Goal: Entertainment & Leisure: Browse casually

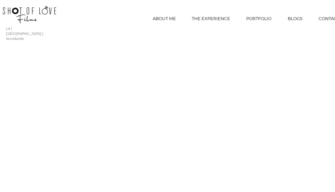
click at [259, 20] on p "PORTFOLIO" at bounding box center [259, 18] width 30 height 13
click at [256, 19] on p "PORTFOLIO" at bounding box center [259, 18] width 30 height 13
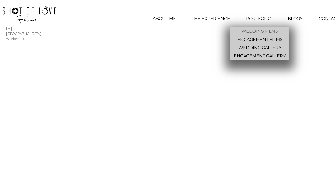
click at [259, 31] on p "WEDDING FILMS" at bounding box center [260, 31] width 41 height 8
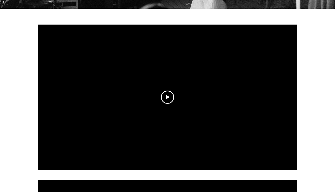
scroll to position [172, 0]
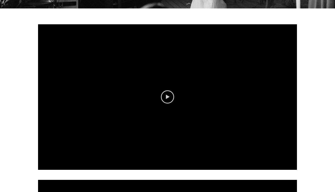
click at [169, 95] on icon "Play video" at bounding box center [168, 97] width 4 height 4
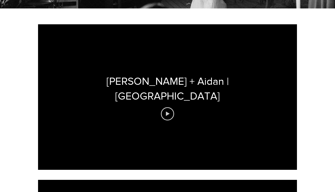
click at [169, 112] on icon "Play video" at bounding box center [168, 114] width 4 height 4
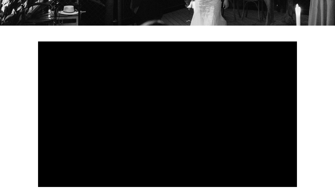
scroll to position [162, 0]
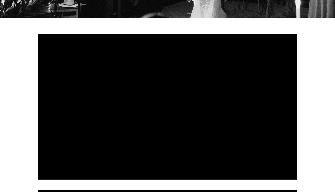
click at [187, 152] on div at bounding box center [167, 107] width 259 height 146
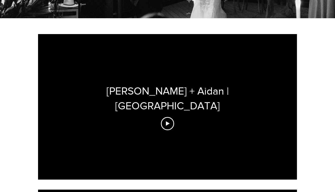
click at [187, 152] on div "Racheal + Aidan | Castle Green" at bounding box center [167, 107] width 259 height 146
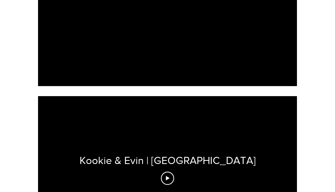
scroll to position [259, 0]
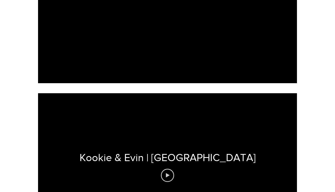
click at [170, 173] on icon "Play video" at bounding box center [168, 175] width 4 height 4
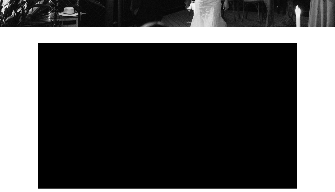
scroll to position [144, 0]
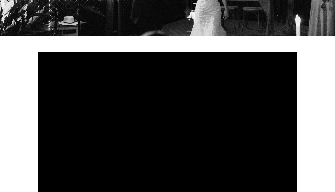
click at [166, 131] on div at bounding box center [167, 125] width 259 height 146
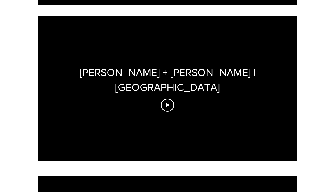
scroll to position [494, 0]
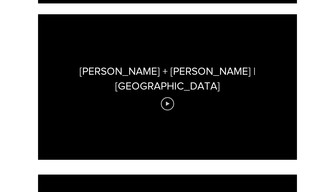
click at [170, 97] on icon "Play video" at bounding box center [167, 103] width 13 height 13
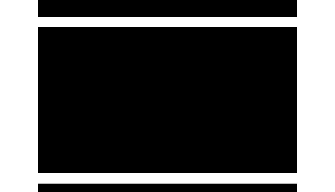
scroll to position [325, 0]
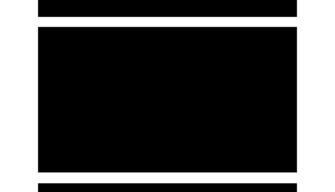
click at [167, 91] on div at bounding box center [167, 100] width 259 height 146
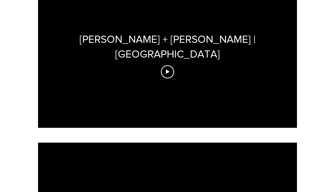
scroll to position [495, 0]
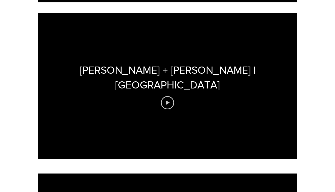
click at [169, 96] on icon "Play video" at bounding box center [167, 102] width 13 height 13
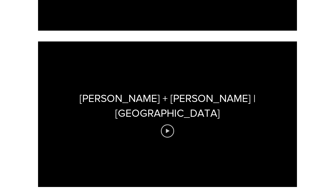
scroll to position [500, 0]
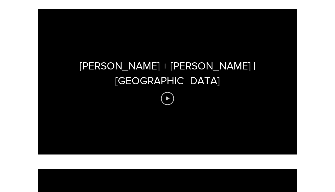
click at [167, 96] on icon "Play video" at bounding box center [168, 98] width 4 height 4
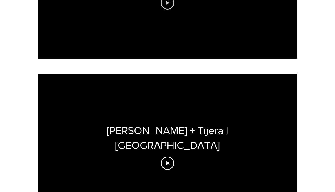
scroll to position [597, 0]
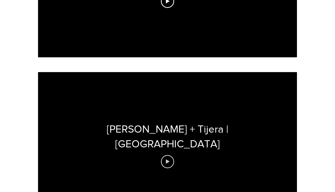
click at [168, 159] on icon "Play video" at bounding box center [168, 161] width 4 height 4
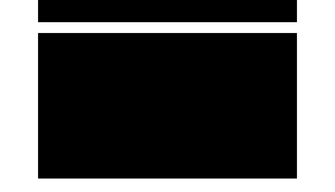
scroll to position [474, 0]
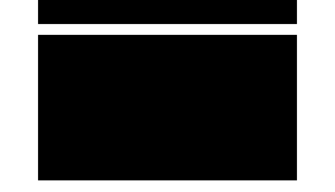
click at [172, 100] on div at bounding box center [167, 108] width 259 height 146
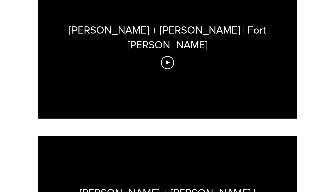
scroll to position [1155, 0]
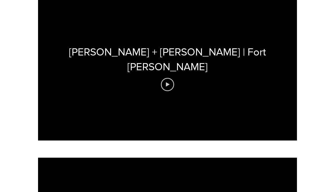
click at [169, 78] on icon "Play video" at bounding box center [167, 84] width 13 height 13
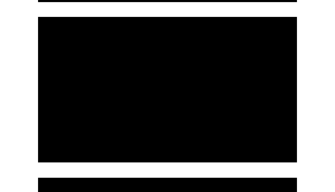
scroll to position [653, 0]
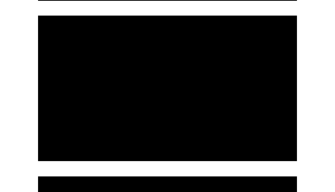
click at [157, 76] on div at bounding box center [167, 89] width 259 height 146
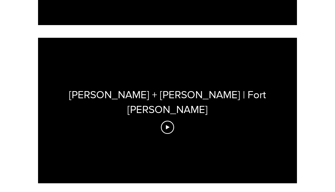
scroll to position [1114, 0]
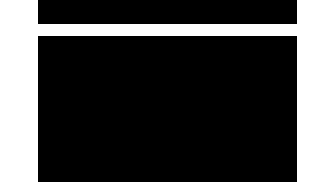
click at [171, 106] on div at bounding box center [167, 109] width 259 height 146
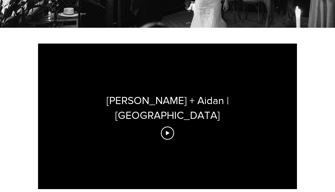
scroll to position [0, 0]
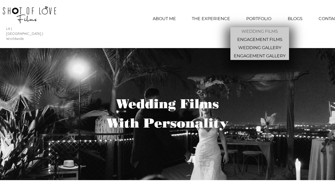
click at [253, 21] on p "PORTFOLIO" at bounding box center [259, 18] width 30 height 13
click at [250, 49] on p "WEDDING GALLERY" at bounding box center [259, 48] width 47 height 8
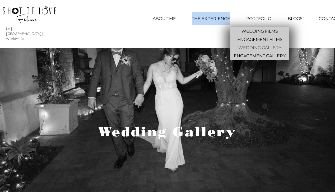
click at [256, 47] on p "WEDDING GALLERY" at bounding box center [259, 48] width 47 height 8
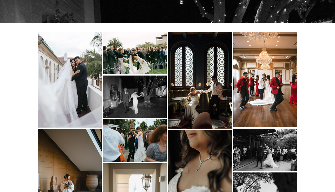
scroll to position [196, 0]
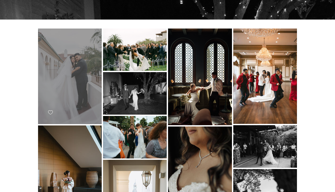
click at [71, 73] on div "main content" at bounding box center [70, 77] width 64 height 96
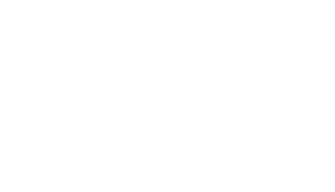
scroll to position [0, 0]
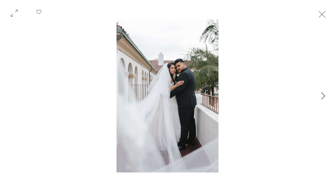
click at [322, 99] on icon "Next Item" at bounding box center [324, 95] width 4 height 7
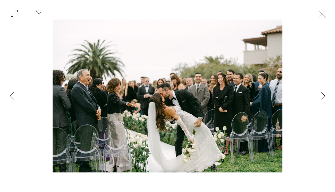
click at [322, 99] on icon "Next Item" at bounding box center [324, 95] width 4 height 7
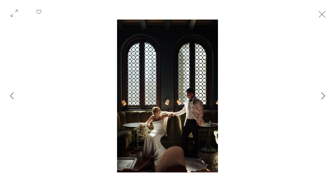
click at [322, 99] on icon "Next Item" at bounding box center [324, 95] width 4 height 7
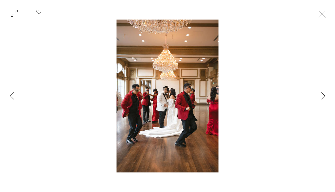
click at [322, 99] on icon "Next Item" at bounding box center [324, 95] width 4 height 7
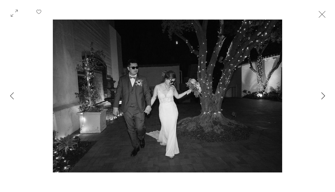
click at [322, 99] on icon "Next Item" at bounding box center [324, 95] width 4 height 7
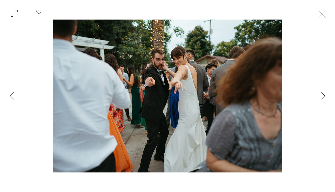
click at [322, 99] on icon "Next Item" at bounding box center [324, 95] width 4 height 7
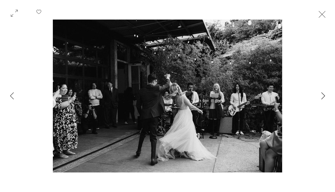
click at [322, 99] on icon "Next Item" at bounding box center [324, 95] width 4 height 7
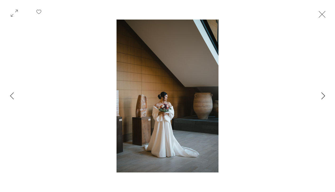
click at [322, 99] on icon "Next Item" at bounding box center [324, 95] width 4 height 7
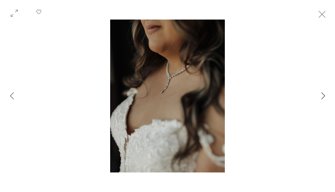
click at [322, 99] on icon "Next Item" at bounding box center [324, 95] width 4 height 7
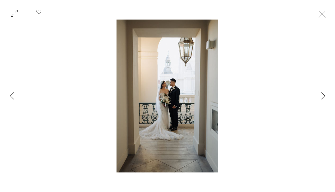
click at [322, 99] on icon "Next Item" at bounding box center [324, 95] width 4 height 7
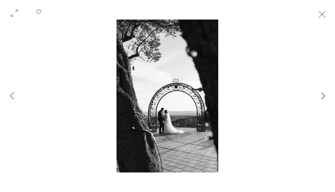
click at [322, 99] on icon "Next Item" at bounding box center [324, 95] width 4 height 7
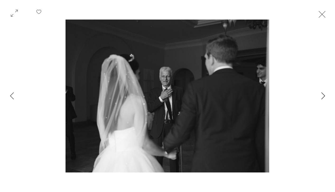
click at [322, 99] on icon "Next Item" at bounding box center [324, 95] width 4 height 7
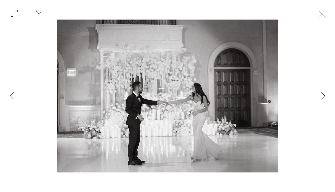
click at [322, 99] on icon "Next Item" at bounding box center [324, 95] width 4 height 7
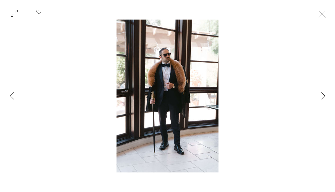
click at [322, 99] on icon "Next Item" at bounding box center [324, 95] width 4 height 7
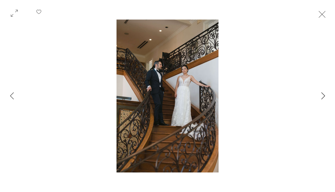
click at [322, 99] on icon "Next Item" at bounding box center [324, 95] width 4 height 7
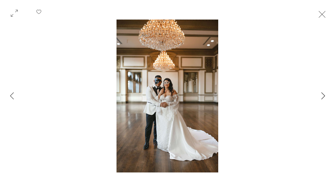
click at [322, 99] on icon "Next Item" at bounding box center [324, 95] width 4 height 7
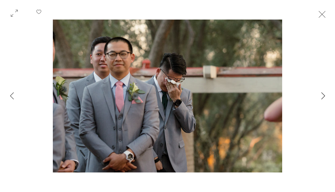
click at [322, 99] on icon "Next Item" at bounding box center [324, 95] width 4 height 7
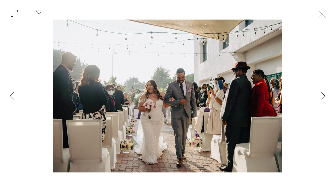
click at [322, 99] on icon "Next Item" at bounding box center [324, 95] width 4 height 7
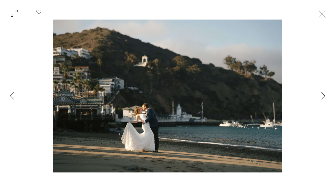
click at [323, 97] on icon "Next Item" at bounding box center [324, 95] width 4 height 7
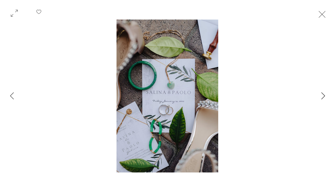
click at [323, 97] on icon "Next Item" at bounding box center [324, 95] width 4 height 7
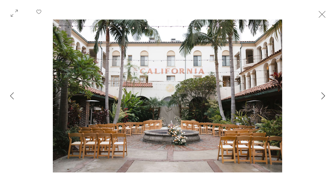
click at [323, 97] on icon "Next Item" at bounding box center [324, 95] width 4 height 7
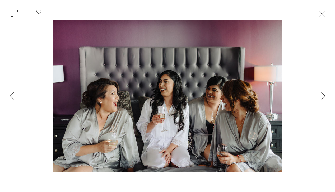
click at [323, 97] on icon "Next Item" at bounding box center [324, 95] width 4 height 7
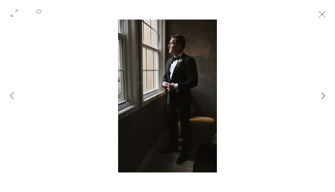
click at [323, 97] on icon "Next Item" at bounding box center [324, 95] width 4 height 7
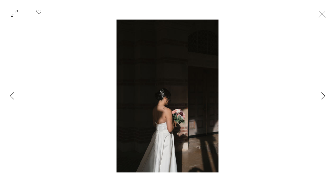
click at [323, 97] on icon "Next Item" at bounding box center [324, 95] width 4 height 7
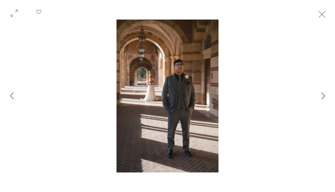
click at [323, 97] on icon "Next Item" at bounding box center [324, 95] width 4 height 7
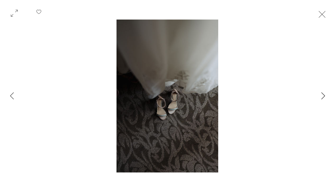
click at [323, 97] on icon "Next Item" at bounding box center [324, 95] width 4 height 7
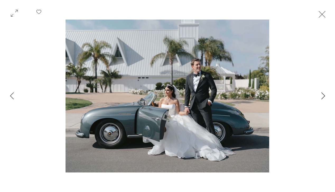
click at [323, 97] on icon "Next Item" at bounding box center [324, 95] width 4 height 7
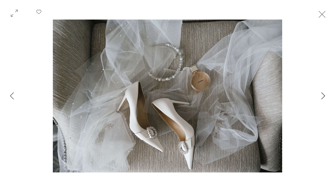
click at [323, 97] on icon "Next Item" at bounding box center [324, 95] width 4 height 7
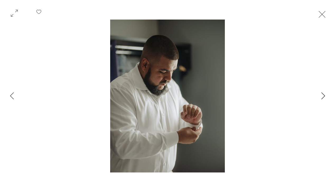
click at [323, 97] on icon "Next Item" at bounding box center [324, 95] width 4 height 7
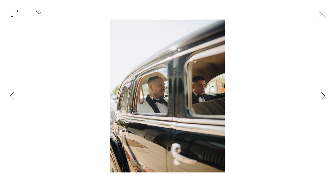
click at [323, 97] on icon "Next Item" at bounding box center [324, 95] width 4 height 7
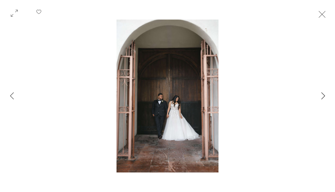
click at [323, 97] on icon "Next Item" at bounding box center [324, 95] width 4 height 7
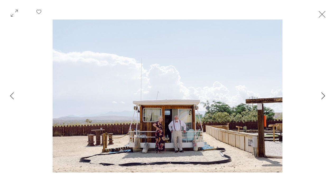
click at [323, 97] on icon "Next Item" at bounding box center [324, 95] width 4 height 7
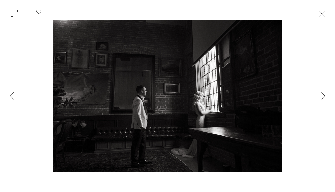
click at [323, 97] on icon "Next Item" at bounding box center [324, 95] width 4 height 7
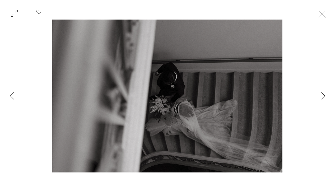
click at [323, 97] on icon "Next Item" at bounding box center [324, 95] width 4 height 7
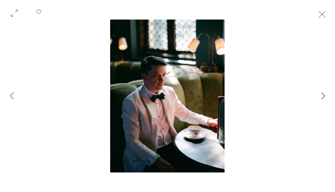
click at [323, 97] on icon "Next Item" at bounding box center [324, 95] width 4 height 7
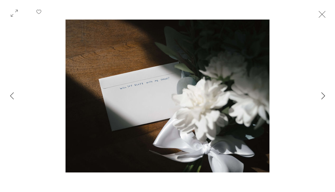
click at [323, 97] on icon "Next Item" at bounding box center [324, 95] width 4 height 7
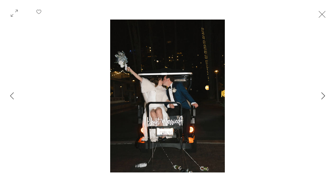
click at [323, 97] on icon "Next Item" at bounding box center [324, 95] width 4 height 7
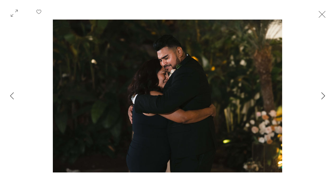
click at [323, 97] on icon "Next Item" at bounding box center [324, 95] width 4 height 7
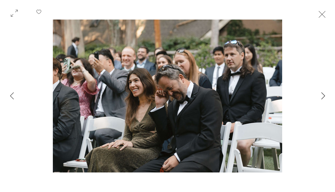
click at [323, 97] on icon "Next Item" at bounding box center [324, 95] width 4 height 7
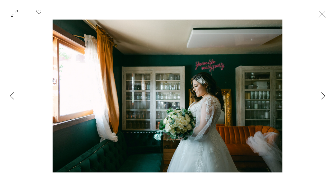
click at [323, 97] on icon "Next Item" at bounding box center [324, 95] width 4 height 7
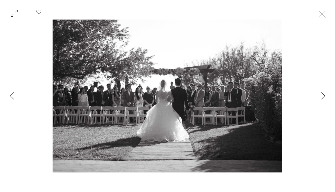
click at [323, 97] on icon "Next Item" at bounding box center [324, 95] width 4 height 7
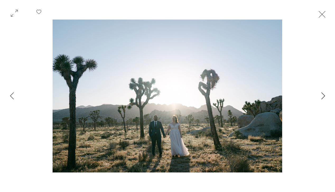
click at [323, 97] on icon "Next Item" at bounding box center [324, 95] width 4 height 7
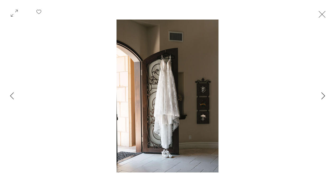
click at [323, 97] on icon "Next Item" at bounding box center [324, 95] width 4 height 7
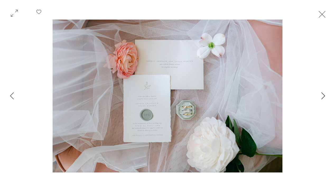
click at [323, 97] on icon "Next Item" at bounding box center [324, 95] width 4 height 7
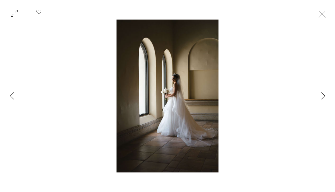
click at [323, 97] on icon "Next Item" at bounding box center [324, 95] width 4 height 7
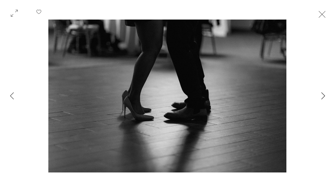
click at [323, 96] on icon "Next Item" at bounding box center [324, 95] width 4 height 7
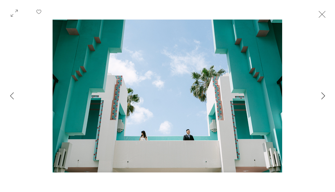
click at [323, 96] on icon "Next Item" at bounding box center [324, 95] width 4 height 7
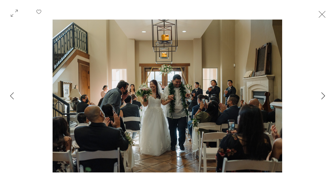
click at [323, 96] on icon "Next Item" at bounding box center [324, 95] width 4 height 7
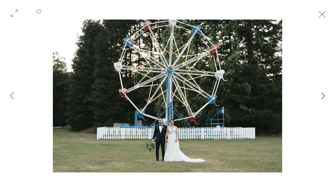
click at [323, 96] on icon "Next Item" at bounding box center [324, 95] width 4 height 7
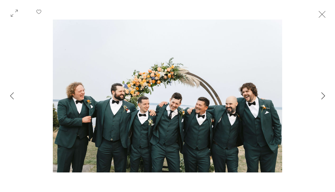
click at [323, 96] on icon "Next Item" at bounding box center [324, 95] width 4 height 7
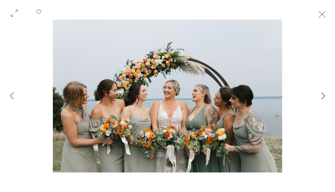
click at [323, 96] on icon "Next Item" at bounding box center [324, 95] width 4 height 7
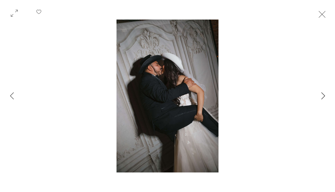
click at [323, 96] on icon "Next Item" at bounding box center [324, 95] width 4 height 7
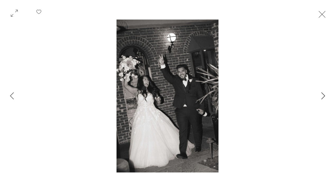
click at [323, 96] on icon "Next Item" at bounding box center [324, 95] width 4 height 7
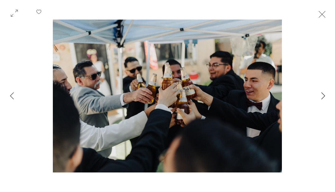
click at [323, 96] on icon "Next Item" at bounding box center [324, 95] width 4 height 7
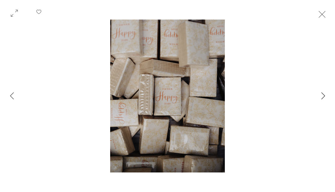
click at [323, 96] on icon "Next Item" at bounding box center [324, 95] width 4 height 7
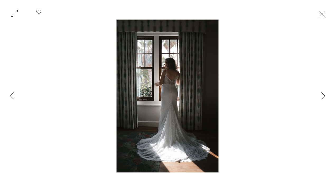
click at [323, 96] on icon "Next Item" at bounding box center [324, 95] width 4 height 7
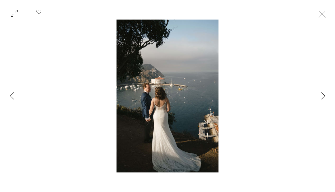
click at [323, 96] on icon "Next Item" at bounding box center [324, 95] width 4 height 7
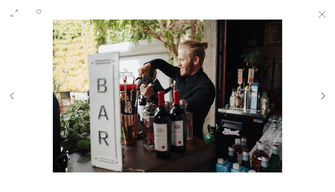
click at [323, 96] on icon "Next Item" at bounding box center [324, 95] width 4 height 7
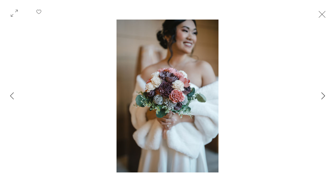
click at [323, 96] on icon "Next Item" at bounding box center [324, 95] width 4 height 7
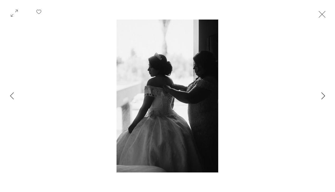
click at [323, 96] on icon "Next Item" at bounding box center [324, 95] width 4 height 7
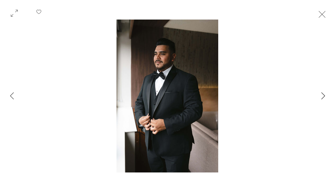
click at [323, 96] on icon "Next Item" at bounding box center [324, 95] width 4 height 7
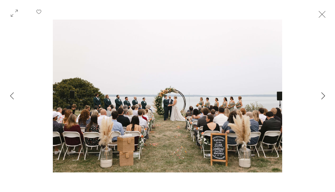
click at [323, 96] on icon "Next Item" at bounding box center [324, 95] width 4 height 7
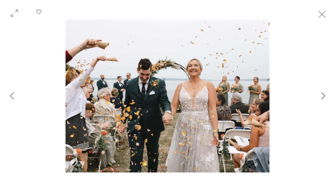
click at [323, 96] on icon "Next Item" at bounding box center [324, 95] width 4 height 7
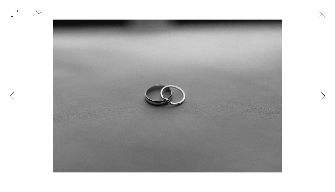
click at [323, 96] on icon "Next Item" at bounding box center [324, 95] width 4 height 7
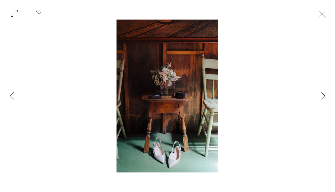
click at [323, 96] on icon "Next Item" at bounding box center [324, 95] width 4 height 7
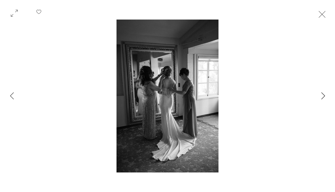
click at [323, 96] on icon "Next Item" at bounding box center [324, 95] width 4 height 7
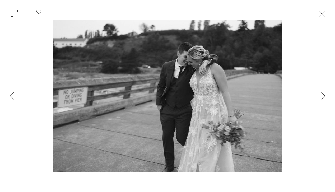
click at [323, 96] on icon "Next Item" at bounding box center [324, 95] width 4 height 7
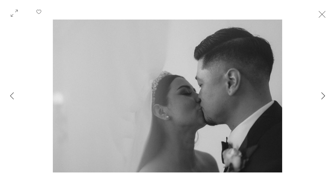
click at [323, 96] on icon "Next Item" at bounding box center [324, 95] width 4 height 7
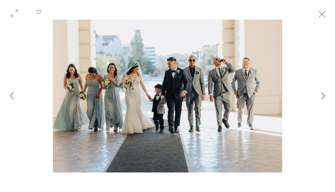
click at [323, 96] on icon "Next Item" at bounding box center [324, 95] width 4 height 7
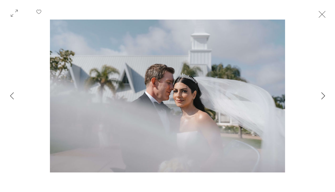
click at [323, 96] on icon "Next Item" at bounding box center [324, 95] width 4 height 7
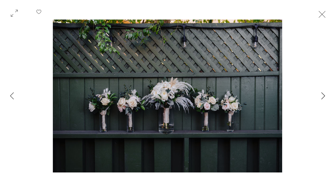
click at [323, 96] on icon "Next Item" at bounding box center [324, 95] width 4 height 7
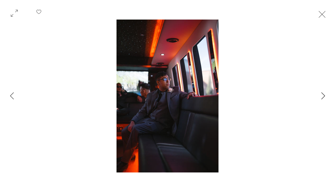
click at [323, 96] on icon "Next Item" at bounding box center [324, 95] width 4 height 7
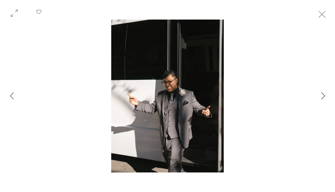
click at [323, 96] on icon "Next Item" at bounding box center [324, 95] width 4 height 7
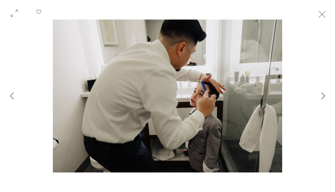
click at [323, 96] on icon "Next Item" at bounding box center [324, 95] width 4 height 7
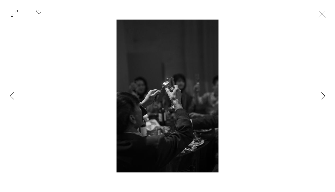
click at [323, 96] on icon "Next Item" at bounding box center [324, 95] width 4 height 7
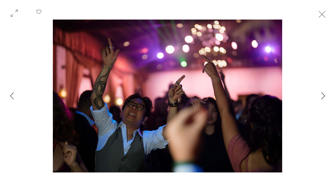
click at [323, 96] on icon "Next Item" at bounding box center [324, 95] width 4 height 7
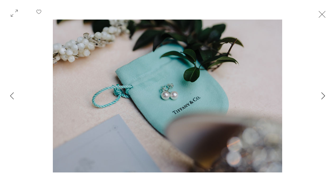
click at [323, 96] on icon "Next Item" at bounding box center [324, 95] width 4 height 7
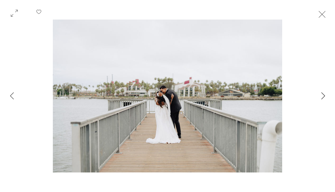
click at [325, 97] on icon "Next Item" at bounding box center [324, 95] width 4 height 7
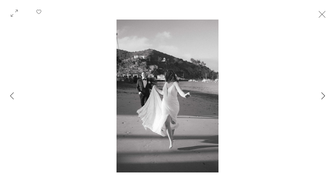
click at [325, 97] on icon "Next Item" at bounding box center [324, 95] width 4 height 7
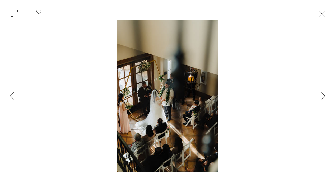
click at [325, 97] on icon "Next Item" at bounding box center [324, 95] width 4 height 7
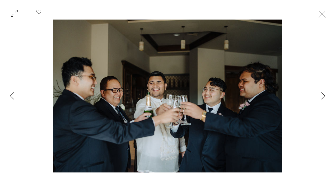
click at [325, 97] on icon "Next Item" at bounding box center [324, 95] width 4 height 7
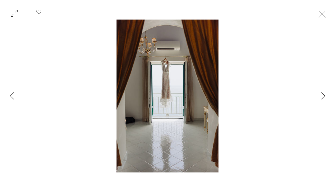
click at [325, 97] on icon "Next Item" at bounding box center [324, 95] width 4 height 7
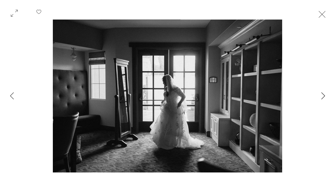
click at [325, 97] on icon "Next Item" at bounding box center [324, 95] width 4 height 7
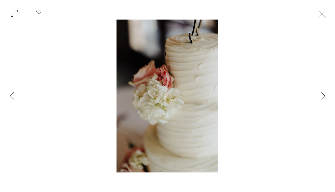
click at [325, 97] on icon "Next Item" at bounding box center [324, 95] width 4 height 7
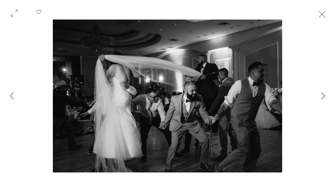
click at [325, 97] on icon "Next Item" at bounding box center [324, 95] width 4 height 7
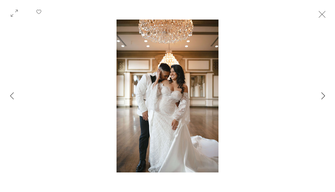
click at [325, 97] on icon "Next Item" at bounding box center [324, 95] width 4 height 7
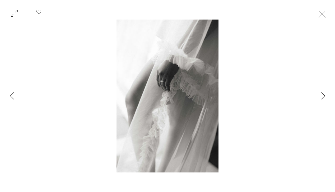
click at [325, 97] on icon "Next Item" at bounding box center [324, 95] width 4 height 7
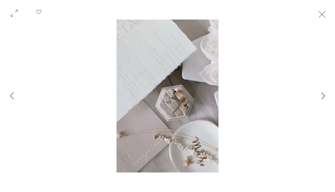
click at [325, 97] on icon "Next Item" at bounding box center [324, 95] width 4 height 7
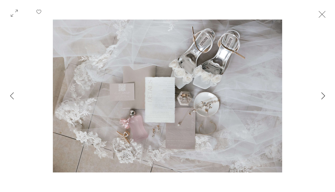
click at [325, 97] on icon "Next Item" at bounding box center [324, 95] width 4 height 7
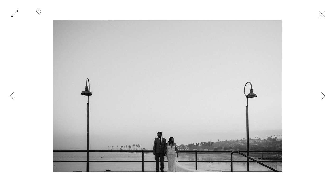
click at [325, 97] on icon "Next Item" at bounding box center [324, 95] width 4 height 7
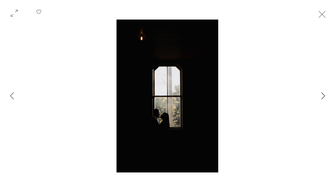
click at [325, 97] on icon "Next Item" at bounding box center [324, 95] width 4 height 7
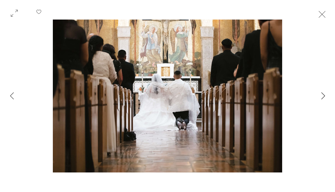
click at [325, 97] on icon "Next Item" at bounding box center [324, 95] width 4 height 7
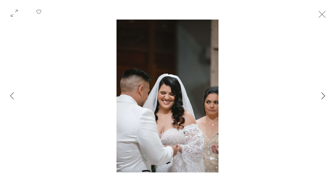
click at [325, 97] on icon "Next Item" at bounding box center [324, 95] width 4 height 7
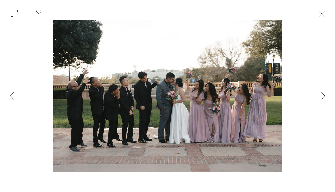
click at [325, 97] on icon "Next Item" at bounding box center [324, 95] width 4 height 7
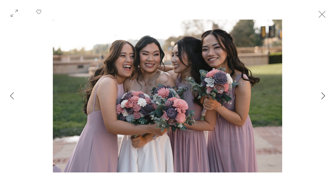
click at [325, 97] on icon "Next Item" at bounding box center [324, 95] width 4 height 7
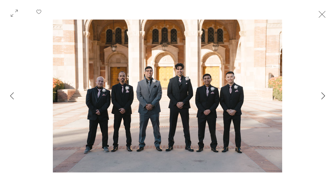
click at [325, 97] on icon "Next Item" at bounding box center [324, 95] width 4 height 7
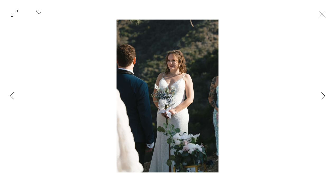
click at [325, 97] on icon "Next Item" at bounding box center [324, 95] width 4 height 7
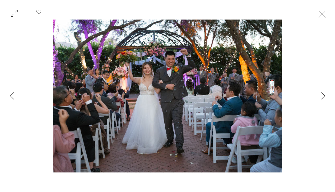
click at [325, 97] on icon "Next Item" at bounding box center [324, 95] width 4 height 7
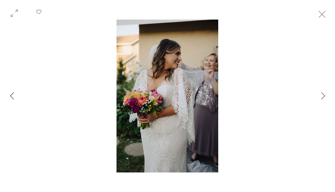
click at [12, 97] on icon "Previous Item" at bounding box center [12, 95] width 4 height 7
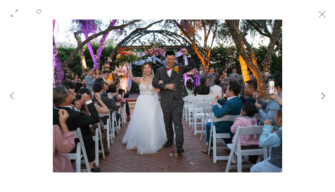
click at [324, 97] on icon "Next Item" at bounding box center [324, 95] width 4 height 7
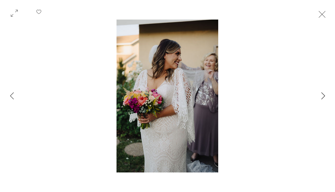
click at [324, 97] on icon "Next Item" at bounding box center [324, 95] width 4 height 7
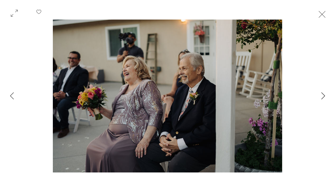
click at [324, 97] on icon "Next Item" at bounding box center [324, 95] width 4 height 7
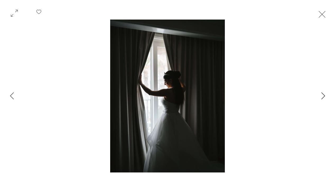
click at [324, 97] on icon "Next Item" at bounding box center [324, 95] width 4 height 7
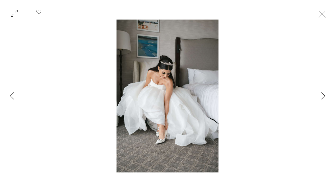
click at [324, 97] on icon "Next Item" at bounding box center [324, 95] width 4 height 7
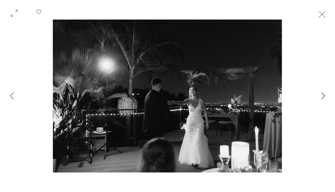
click at [324, 97] on icon "Next Item" at bounding box center [324, 95] width 4 height 7
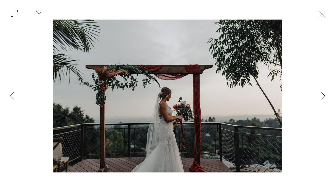
click at [324, 97] on icon "Next Item" at bounding box center [324, 95] width 4 height 7
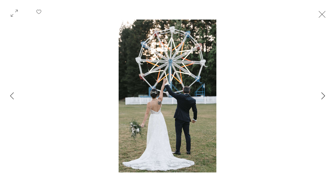
click at [324, 97] on icon "Next Item" at bounding box center [324, 95] width 4 height 7
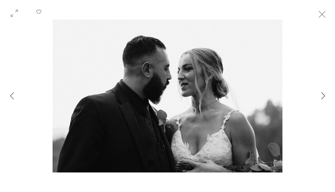
click at [324, 97] on icon "Next Item" at bounding box center [324, 95] width 4 height 7
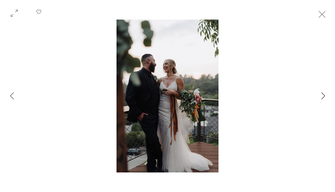
click at [324, 97] on icon "Next Item" at bounding box center [324, 95] width 4 height 7
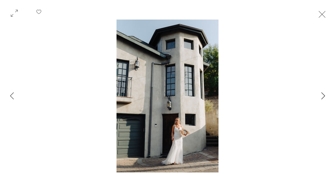
click at [324, 97] on icon "Next Item" at bounding box center [324, 95] width 4 height 7
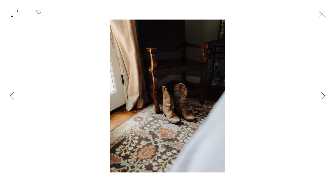
click at [324, 97] on icon "Next Item" at bounding box center [324, 95] width 4 height 7
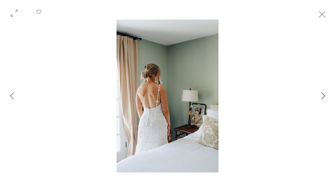
click at [324, 97] on icon "Next Item" at bounding box center [324, 95] width 4 height 7
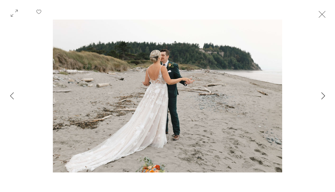
click at [324, 97] on icon "Next Item" at bounding box center [324, 95] width 4 height 7
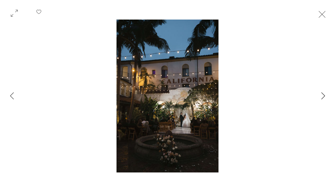
click at [324, 97] on icon "Next Item" at bounding box center [324, 95] width 4 height 7
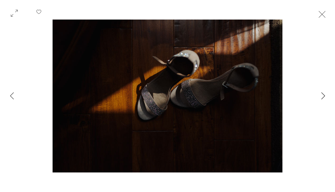
click at [324, 97] on icon "Next Item" at bounding box center [324, 95] width 4 height 7
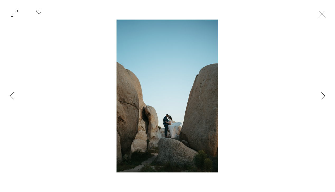
click at [324, 97] on icon "Next Item" at bounding box center [324, 95] width 4 height 7
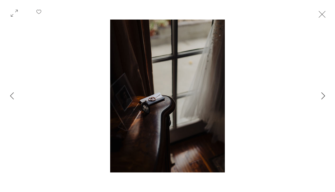
click at [324, 97] on icon "Next Item" at bounding box center [324, 95] width 4 height 7
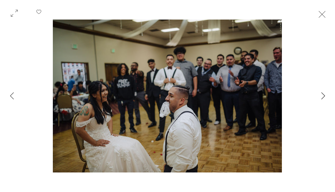
click at [324, 97] on icon "Next Item" at bounding box center [324, 95] width 4 height 7
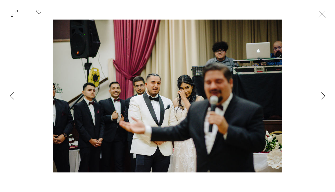
click at [324, 97] on icon "Next Item" at bounding box center [324, 95] width 4 height 7
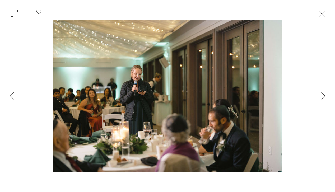
click at [324, 97] on icon "Next Item" at bounding box center [324, 95] width 4 height 7
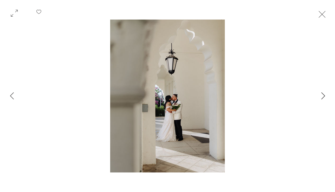
click at [324, 97] on icon "Next Item" at bounding box center [324, 95] width 4 height 7
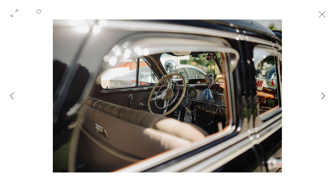
click at [324, 97] on icon "Next Item" at bounding box center [324, 95] width 4 height 7
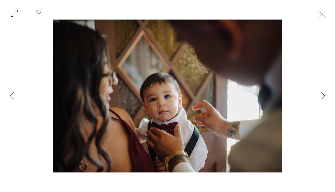
click at [324, 97] on icon "Next Item" at bounding box center [324, 95] width 4 height 7
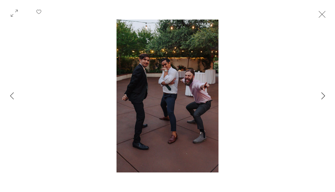
click at [324, 97] on icon "Next Item" at bounding box center [324, 95] width 4 height 7
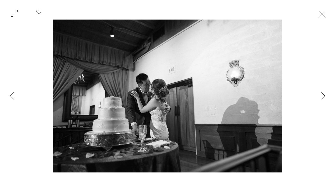
click at [324, 97] on icon "Next Item" at bounding box center [324, 95] width 4 height 7
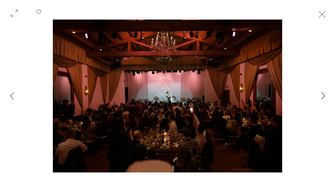
click at [324, 97] on icon "Next Item" at bounding box center [324, 95] width 4 height 7
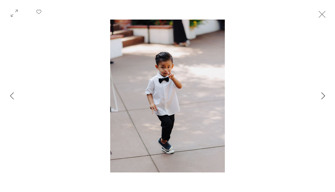
click at [324, 97] on icon "Next Item" at bounding box center [324, 95] width 4 height 7
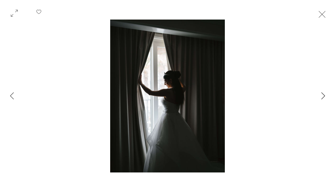
click at [324, 97] on icon "Next Item" at bounding box center [324, 95] width 4 height 7
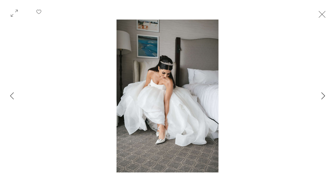
click at [324, 97] on icon "Next Item" at bounding box center [324, 95] width 4 height 7
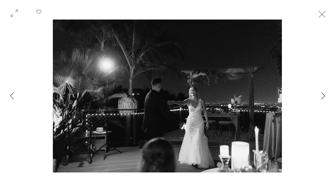
click at [324, 97] on icon "Next Item" at bounding box center [324, 95] width 4 height 7
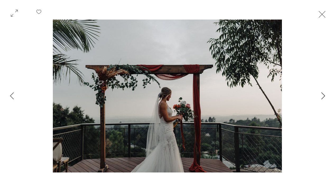
click at [324, 97] on icon "Next Item" at bounding box center [324, 95] width 4 height 7
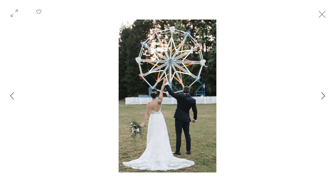
click at [324, 97] on icon "Next Item" at bounding box center [324, 95] width 4 height 7
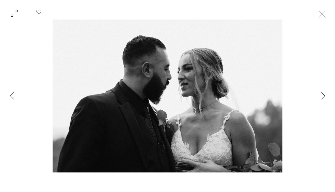
click at [324, 97] on icon "Next Item" at bounding box center [324, 95] width 4 height 7
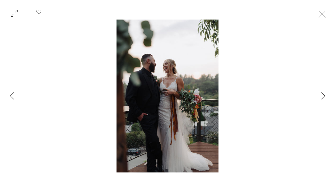
click at [324, 97] on icon "Next Item" at bounding box center [324, 95] width 4 height 7
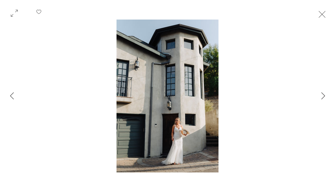
click at [327, 16] on button "Exit expand mode" at bounding box center [322, 14] width 10 height 12
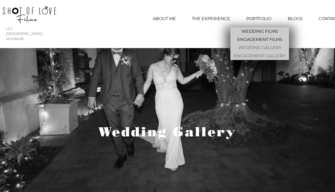
click at [261, 54] on p "ENGAGEMENT GALLERY" at bounding box center [260, 56] width 56 height 8
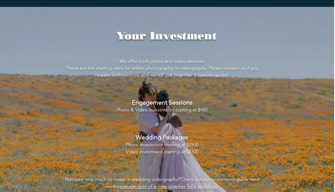
scroll to position [1055, 1]
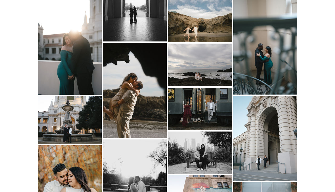
scroll to position [323, 0]
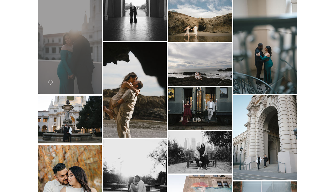
click at [74, 49] on div "main content" at bounding box center [70, 47] width 64 height 96
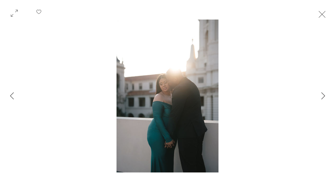
click at [327, 16] on button "Exit expand mode" at bounding box center [322, 14] width 10 height 12
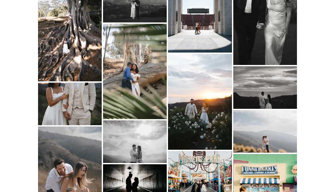
scroll to position [678, 0]
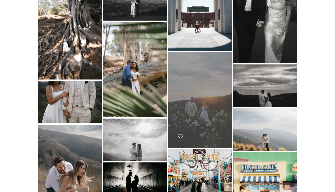
click at [199, 105] on div "main content" at bounding box center [200, 100] width 64 height 96
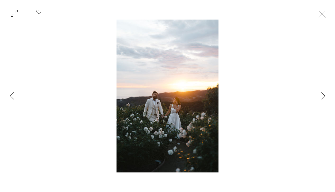
click at [327, 15] on button "Exit expand mode" at bounding box center [322, 14] width 10 height 12
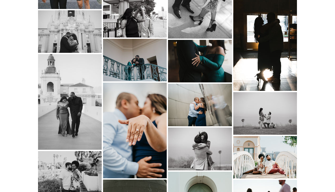
scroll to position [1030, 0]
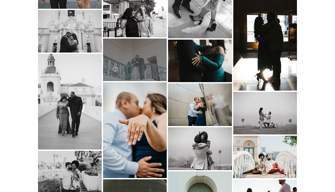
click at [133, 49] on div "main content" at bounding box center [135, 60] width 64 height 43
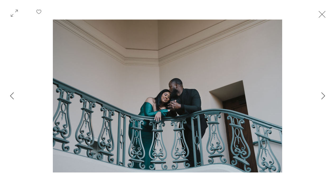
click at [327, 16] on button "Exit expand mode" at bounding box center [322, 14] width 10 height 12
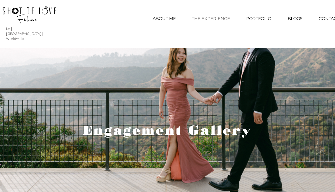
click at [208, 20] on p "THE EXPERIENCE" at bounding box center [211, 18] width 44 height 13
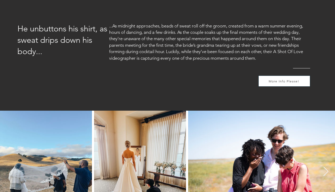
scroll to position [237, 0]
